Goal: Information Seeking & Learning: Learn about a topic

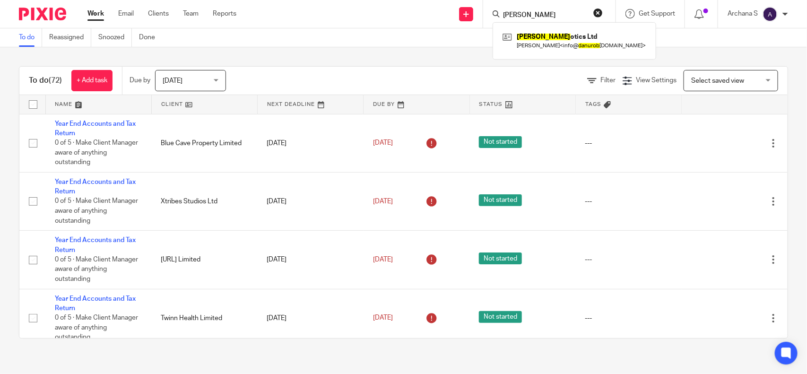
type input "danu rob"
click at [548, 53] on div "Danu Rob otics Ltd Xiaoyan Ma < info@ danurob otics.com >" at bounding box center [573, 40] width 163 height 37
click at [542, 44] on link at bounding box center [574, 41] width 148 height 22
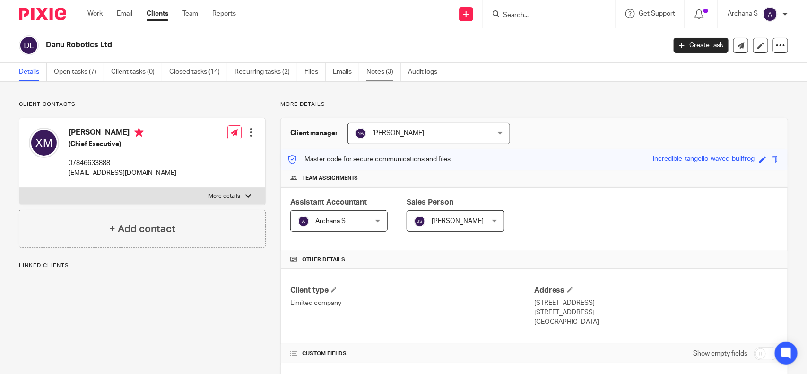
click at [383, 74] on link "Notes (3)" at bounding box center [383, 72] width 34 height 18
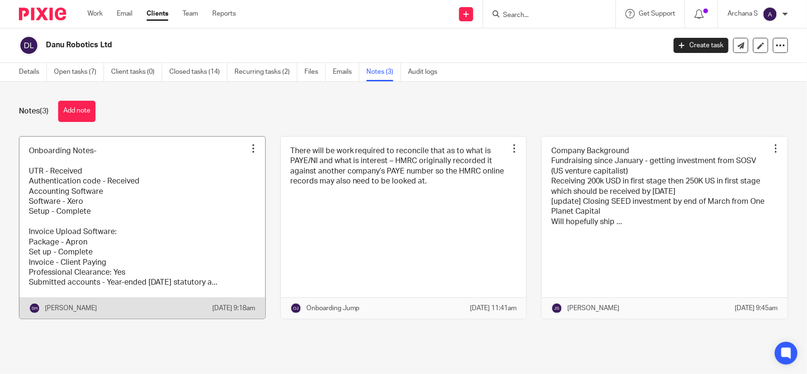
click at [207, 234] on link at bounding box center [142, 228] width 246 height 182
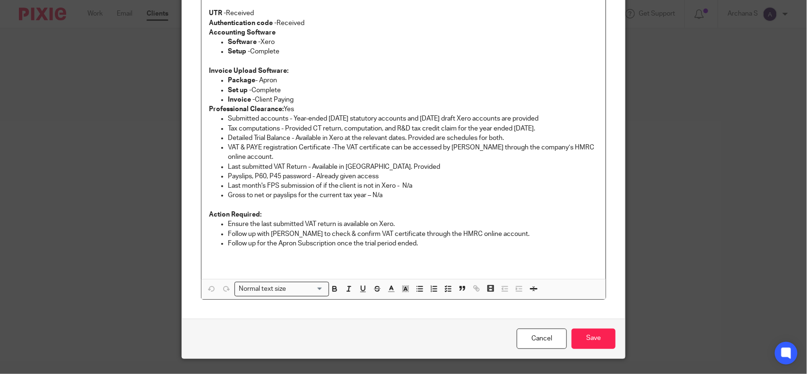
scroll to position [143, 0]
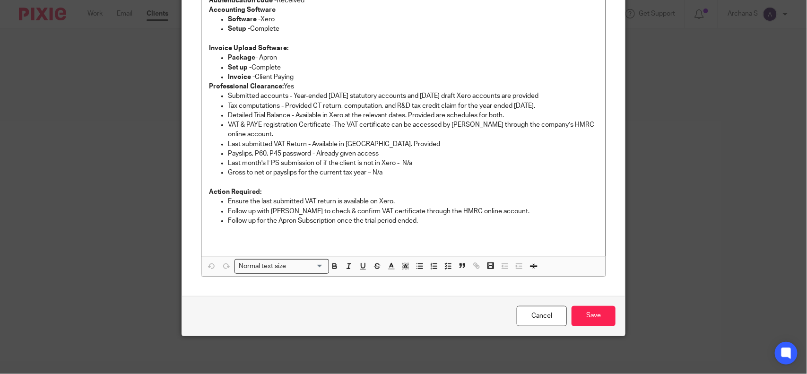
click at [416, 220] on p "Follow up for the Apron Subscription once the trial period ended." at bounding box center [413, 220] width 370 height 9
click at [494, 209] on p "Follow up with Amy to check & confirm VAT certificate through the HMRC online a…" at bounding box center [413, 210] width 370 height 9
click at [415, 206] on p "Follow up with Amy to check & confirm VAT certificate through the HMRC online a…" at bounding box center [413, 210] width 370 height 9
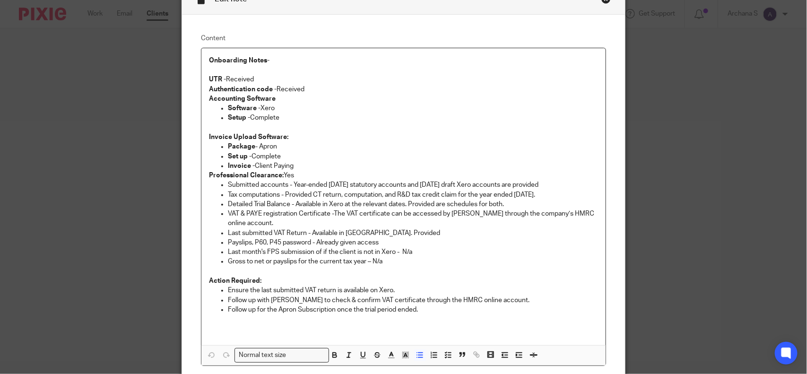
scroll to position [25, 0]
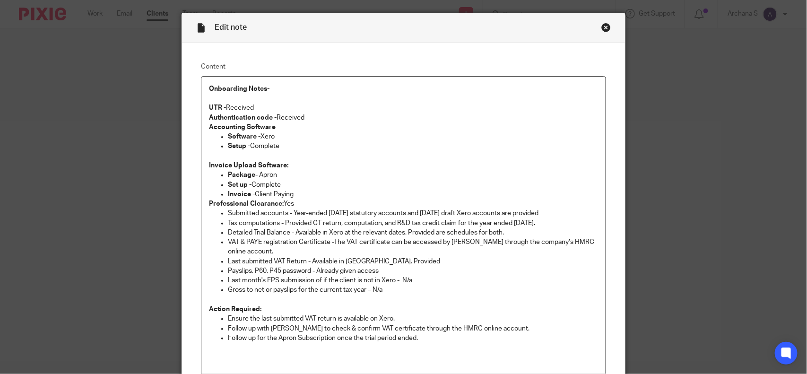
click at [602, 29] on div "Close this dialog window" at bounding box center [605, 27] width 9 height 9
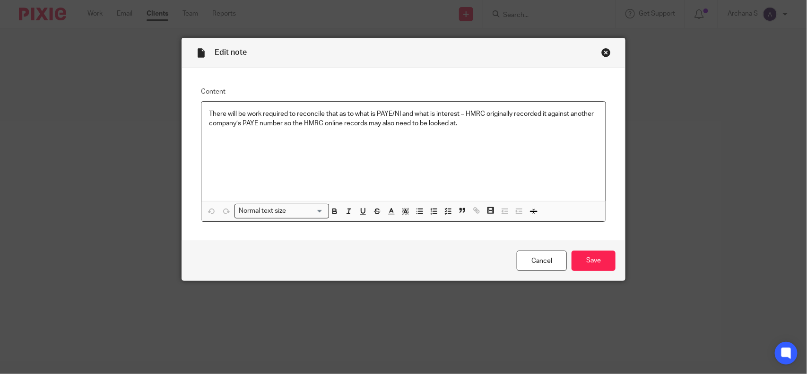
click at [601, 51] on div "Close this dialog window" at bounding box center [605, 52] width 9 height 9
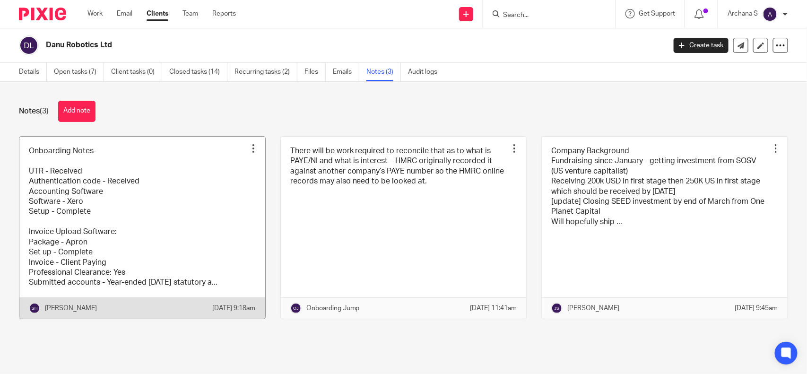
click at [135, 199] on link at bounding box center [142, 228] width 246 height 182
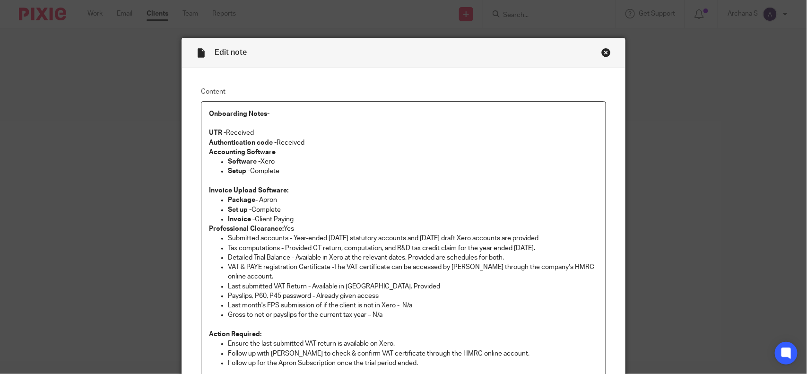
drag, startPoint x: 298, startPoint y: 237, endPoint x: 561, endPoint y: 237, distance: 262.7
click at [561, 237] on p "Submitted accounts - Year-ended July 2023 statutory accounts and July 2024 draf…" at bounding box center [413, 237] width 370 height 9
click at [601, 51] on div "Close this dialog window" at bounding box center [605, 52] width 9 height 9
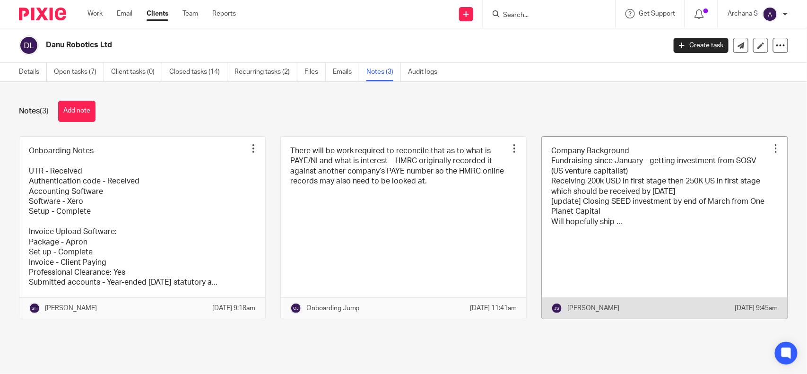
click at [679, 223] on link at bounding box center [664, 228] width 246 height 182
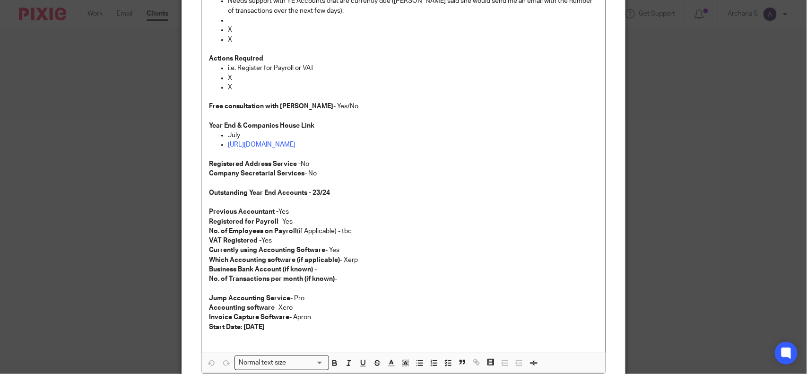
scroll to position [236, 0]
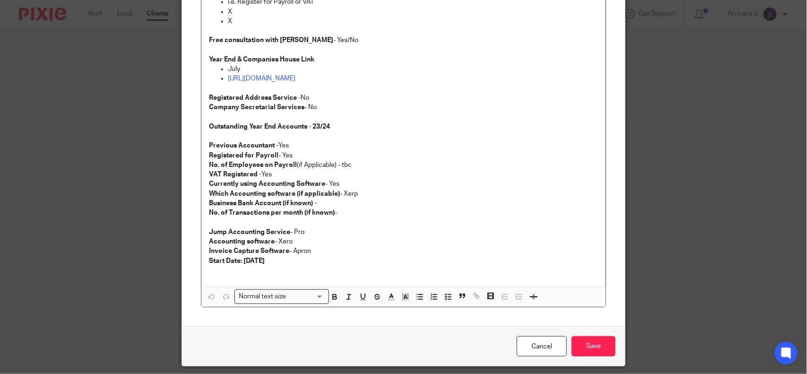
click at [292, 141] on p "Previous Accountant - Yes" at bounding box center [403, 145] width 389 height 9
click at [300, 157] on p "Registered for Payroll - Yes" at bounding box center [403, 155] width 389 height 9
click at [360, 169] on p "No. of Employees on Payroll (if Applicable) - tbc" at bounding box center [403, 164] width 389 height 9
click at [267, 175] on p "VAT Registered - Yes" at bounding box center [403, 174] width 389 height 9
click at [342, 180] on p "Currently using Accounting Software - Yes" at bounding box center [403, 183] width 389 height 9
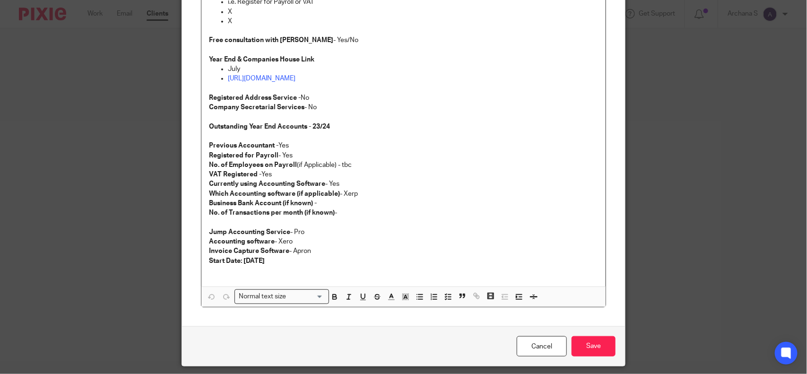
click at [369, 195] on p "Which Accounting software (if applicable) - Xerp" at bounding box center [403, 193] width 389 height 9
click at [326, 239] on p "Accounting software - Xero" at bounding box center [403, 241] width 389 height 9
drag, startPoint x: 281, startPoint y: 261, endPoint x: 242, endPoint y: 262, distance: 39.2
click at [242, 262] on p "Start Date: 01/02/2025" at bounding box center [403, 260] width 389 height 9
